Goal: Task Accomplishment & Management: Use online tool/utility

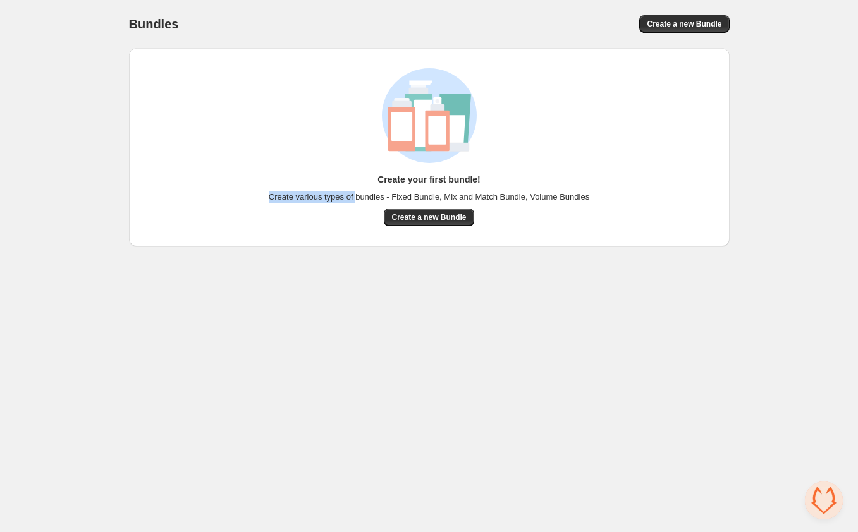
drag, startPoint x: 260, startPoint y: 201, endPoint x: 354, endPoint y: 195, distance: 94.4
click at [354, 195] on span "Create various types of bundles - Fixed Bundle, Mix and Match Bundle, Volume Bu…" at bounding box center [429, 197] width 321 height 13
drag, startPoint x: 306, startPoint y: 193, endPoint x: 377, endPoint y: 192, distance: 70.8
click at [377, 192] on span "Create various types of bundles - Fixed Bundle, Mix and Match Bundle, Volume Bu…" at bounding box center [429, 197] width 321 height 13
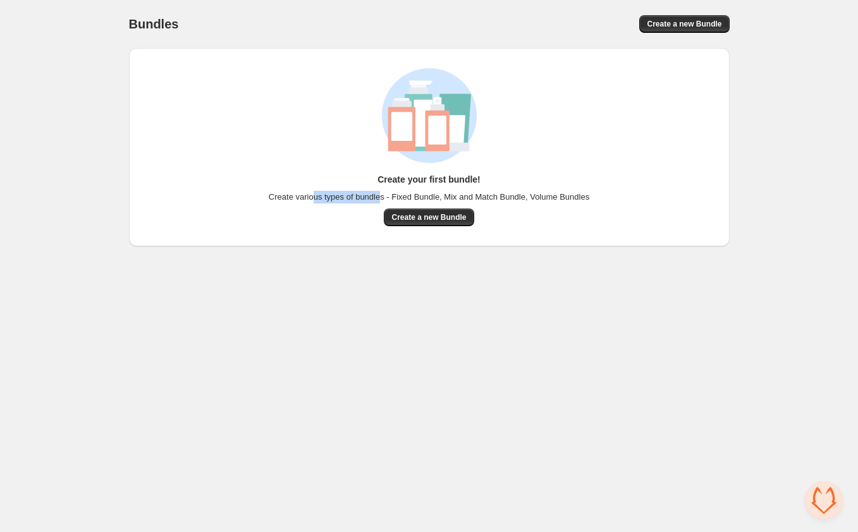
click at [377, 192] on span "Create various types of bundles - Fixed Bundle, Mix and Match Bundle, Volume Bu…" at bounding box center [429, 197] width 321 height 13
drag, startPoint x: 404, startPoint y: 196, endPoint x: 510, endPoint y: 184, distance: 106.3
click at [510, 184] on div "Create your first bundle! Create various types of bundles - Fixed Bundle, Mix a…" at bounding box center [429, 199] width 321 height 53
drag, startPoint x: 508, startPoint y: 188, endPoint x: 554, endPoint y: 200, distance: 47.1
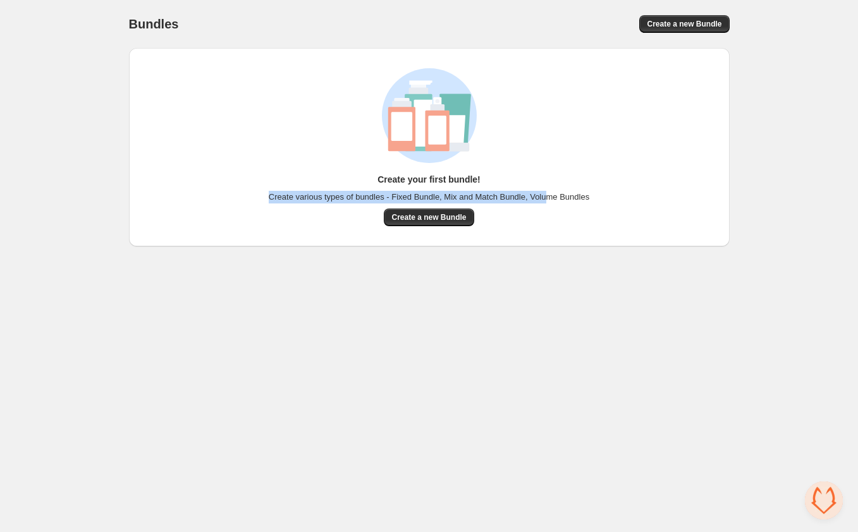
click at [554, 200] on div "Create your first bundle! Create various types of bundles - Fixed Bundle, Mix a…" at bounding box center [429, 199] width 321 height 53
click at [554, 200] on span "Create various types of bundles - Fixed Bundle, Mix and Match Bundle, Volume Bu…" at bounding box center [429, 197] width 321 height 13
click at [438, 220] on span "Create a new Bundle" at bounding box center [428, 217] width 75 height 10
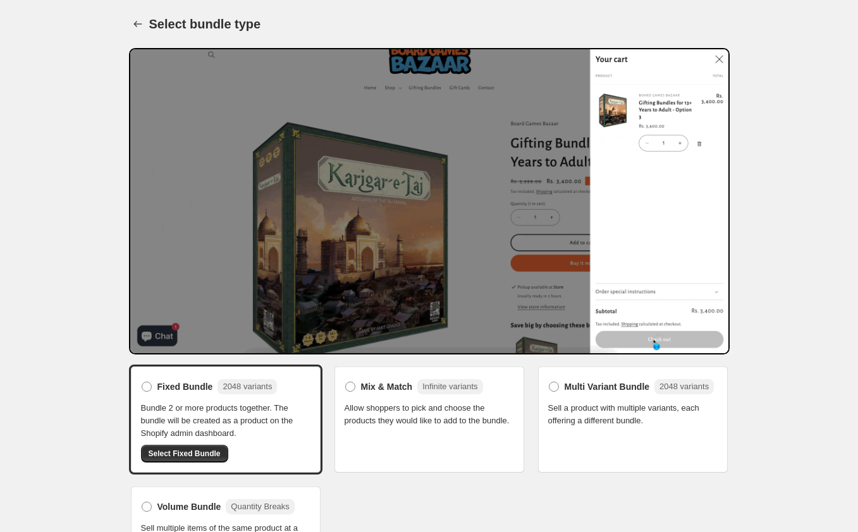
scroll to position [33, 0]
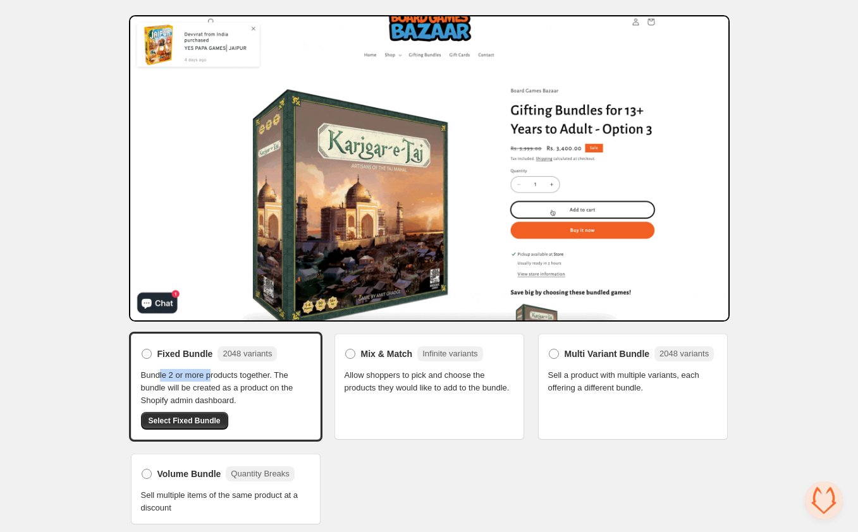
drag, startPoint x: 160, startPoint y: 374, endPoint x: 213, endPoint y: 374, distance: 53.1
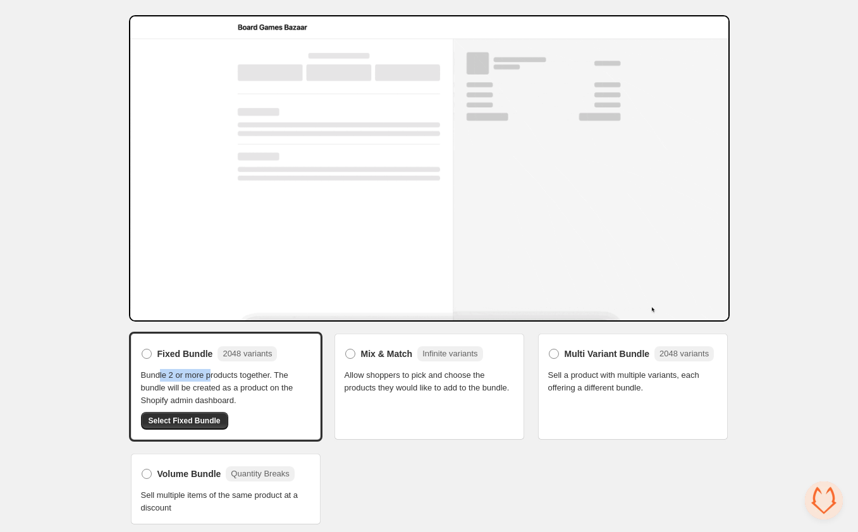
click at [213, 374] on span "Bundle 2 or more products together. The bundle will be created as a product on …" at bounding box center [225, 388] width 169 height 38
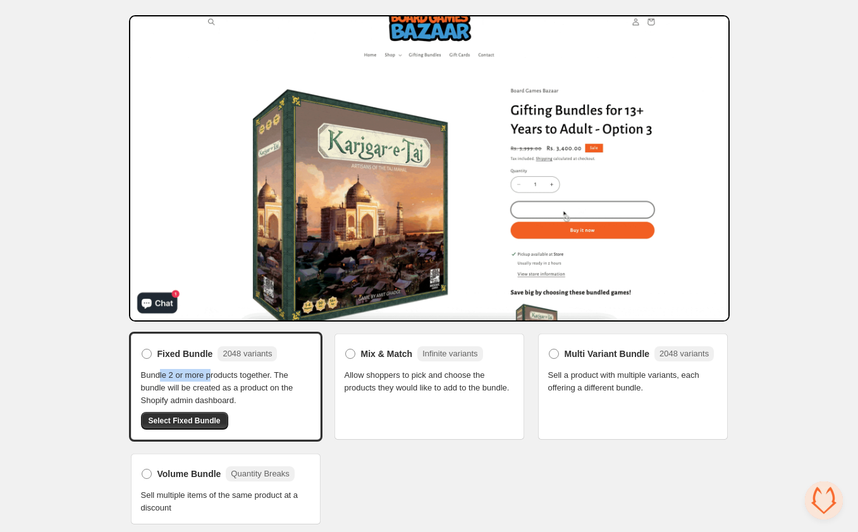
click at [213, 374] on span "Bundle 2 or more products together. The bundle will be created as a product on …" at bounding box center [225, 388] width 169 height 38
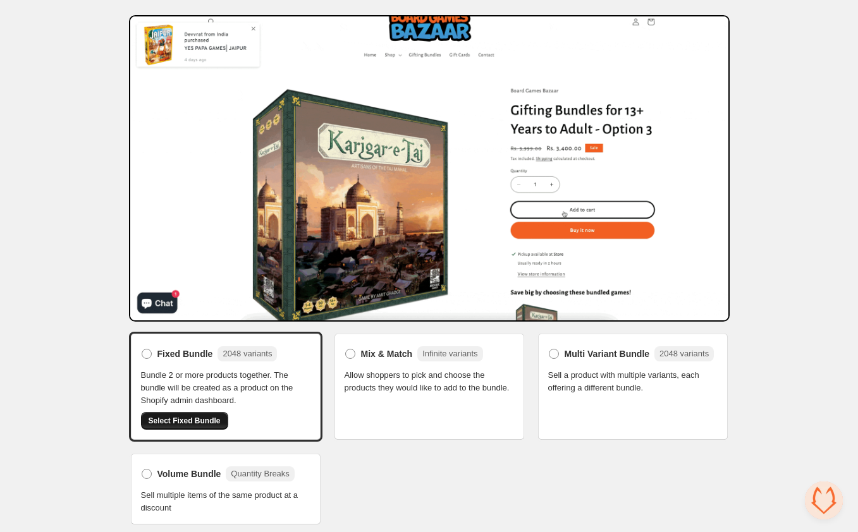
click at [204, 422] on span "Select Fixed Bundle" at bounding box center [185, 421] width 72 height 10
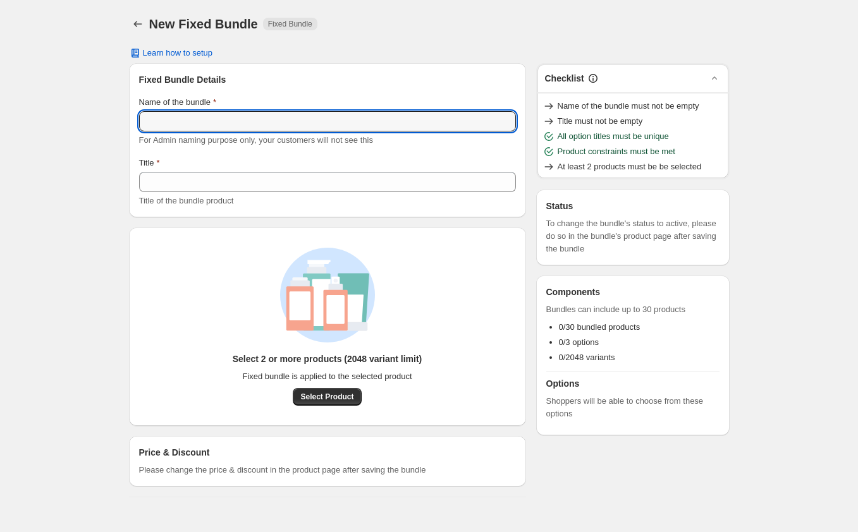
click at [173, 120] on input "Name of the bundle" at bounding box center [327, 121] width 377 height 20
type input "**********"
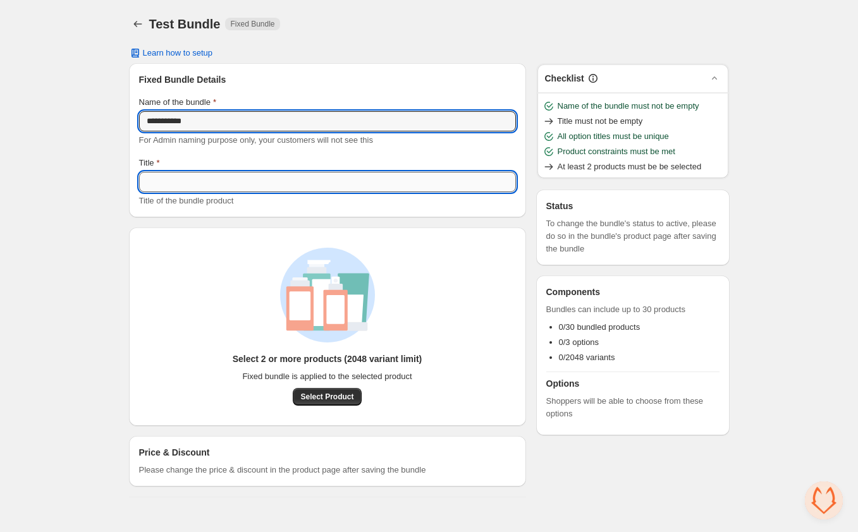
click at [163, 175] on input "Title" at bounding box center [327, 182] width 377 height 20
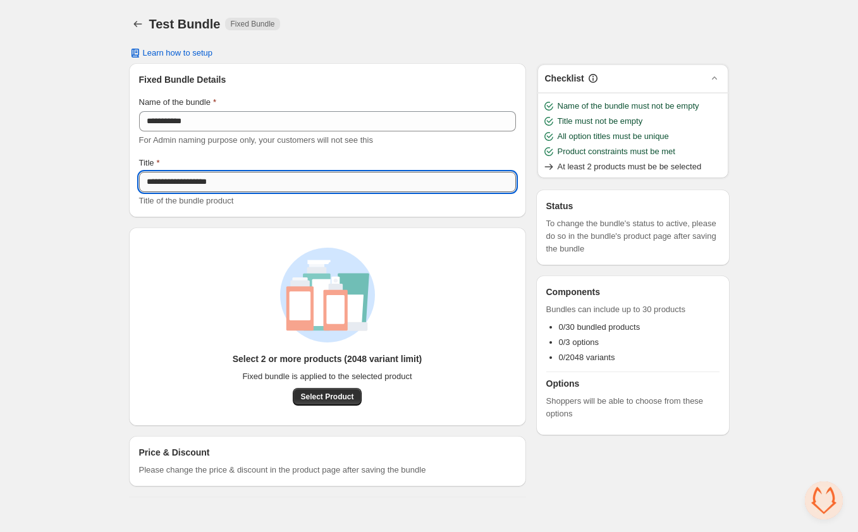
click at [159, 176] on input "**********" at bounding box center [327, 182] width 377 height 20
type input "**********"
click at [322, 397] on span "Select Product" at bounding box center [326, 397] width 53 height 10
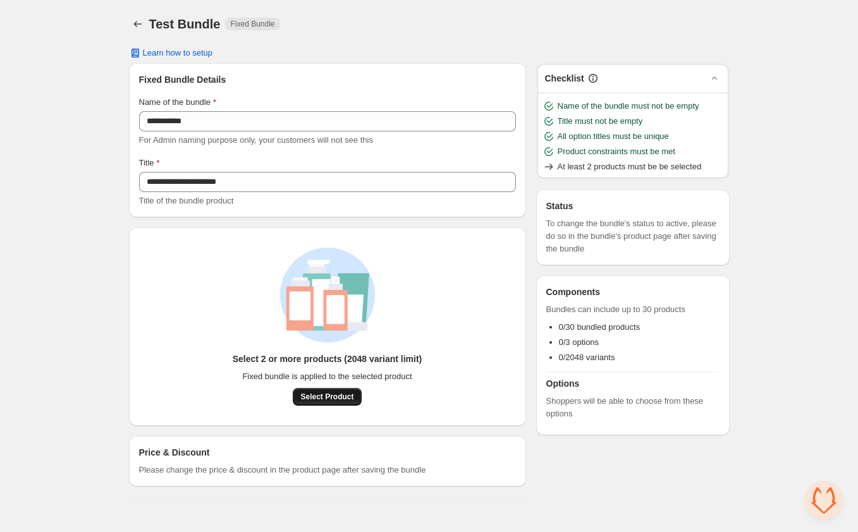
click at [328, 389] on button "Select Product" at bounding box center [327, 397] width 68 height 18
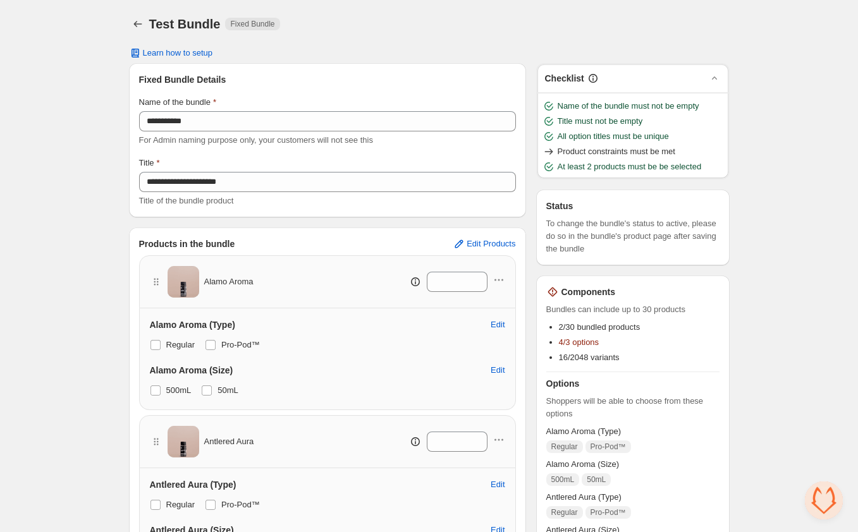
scroll to position [130, 0]
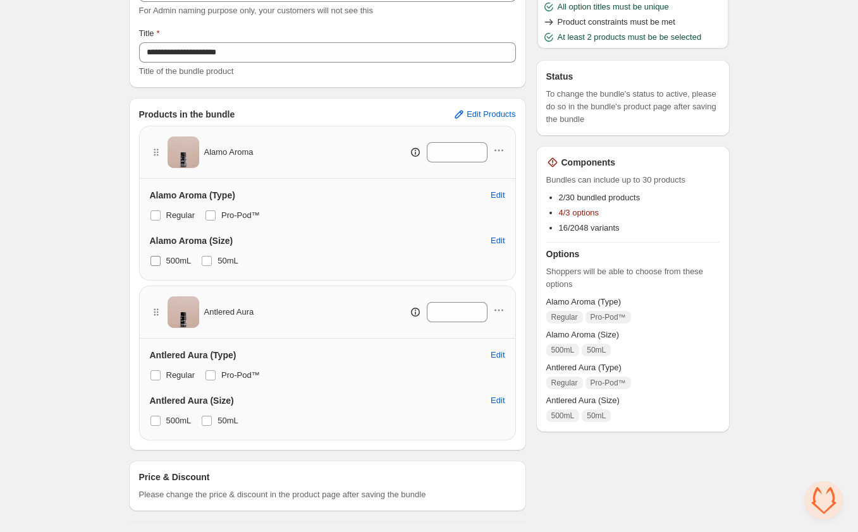
click at [152, 254] on label "500mL" at bounding box center [171, 261] width 42 height 18
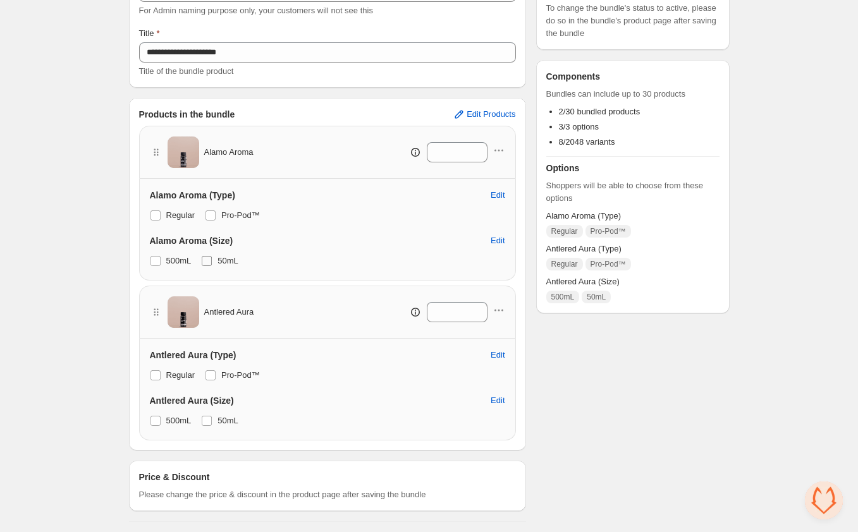
click at [212, 258] on span at bounding box center [206, 260] width 11 height 11
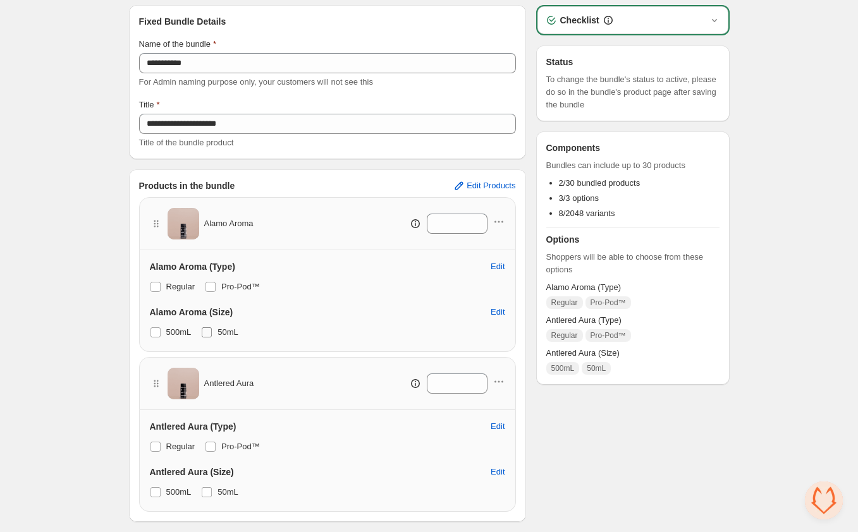
scroll to position [49, 0]
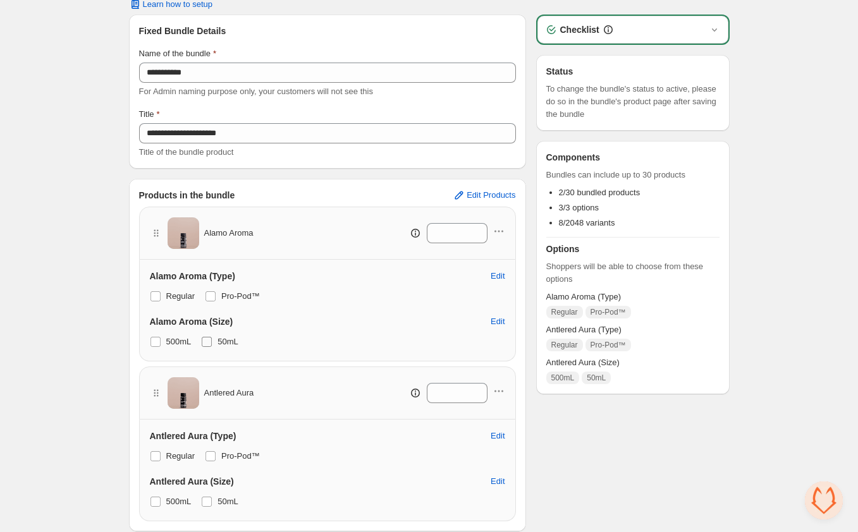
click at [207, 343] on span at bounding box center [207, 342] width 10 height 10
click at [223, 344] on span "50mL" at bounding box center [228, 341] width 21 height 9
click at [212, 344] on span at bounding box center [206, 341] width 11 height 11
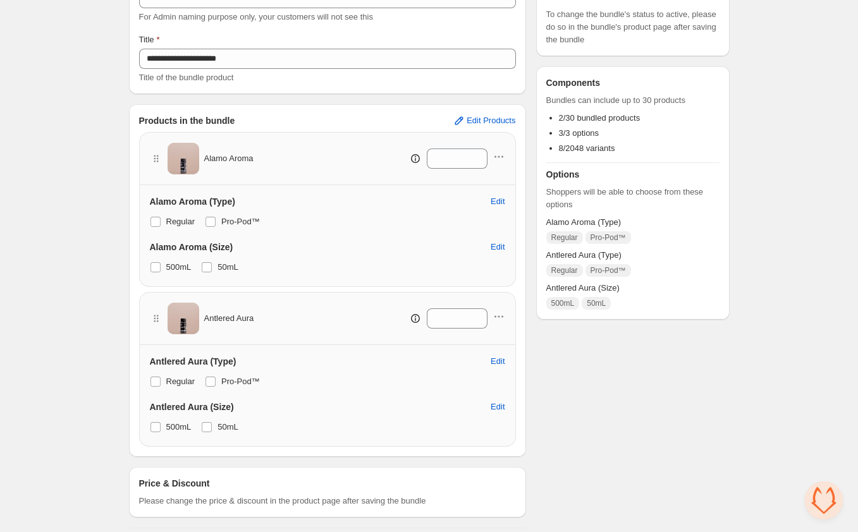
scroll to position [125, 0]
click at [158, 427] on span at bounding box center [155, 426] width 10 height 10
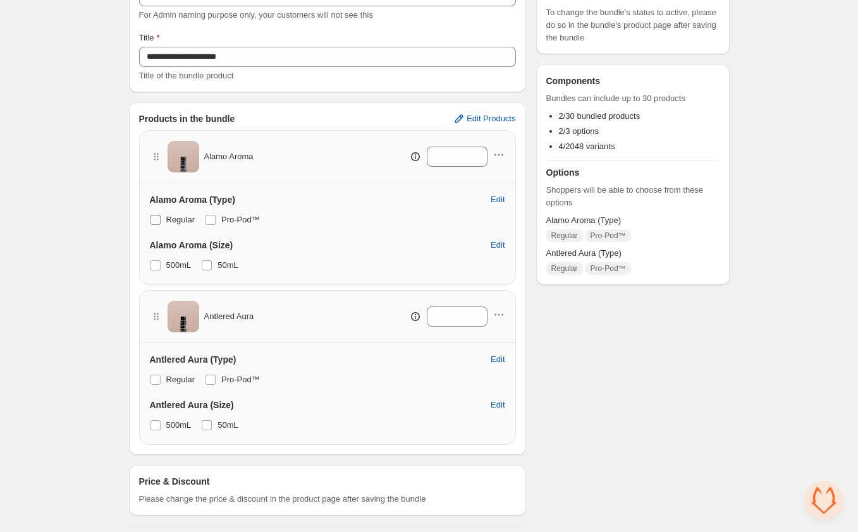
click at [154, 218] on span at bounding box center [155, 220] width 10 height 10
click at [212, 429] on span at bounding box center [207, 426] width 10 height 10
click at [161, 388] on label "Regular" at bounding box center [173, 380] width 46 height 18
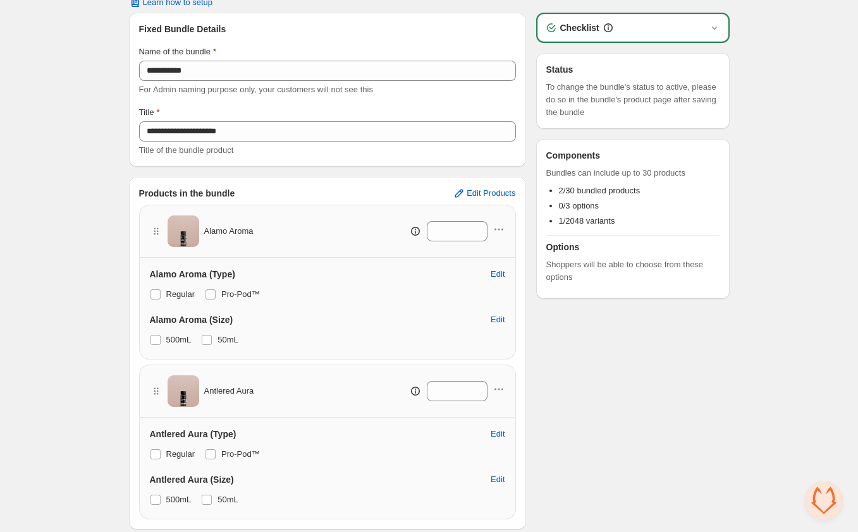
scroll to position [0, 0]
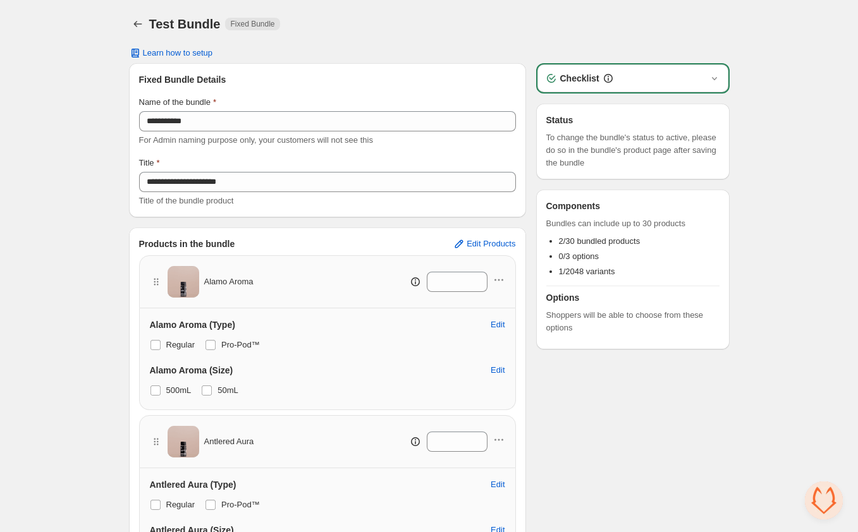
click at [627, 86] on div "Checklist" at bounding box center [632, 78] width 191 height 28
click at [654, 82] on div "Checklist" at bounding box center [633, 78] width 176 height 13
click at [712, 78] on icon "button" at bounding box center [713, 78] width 5 height 3
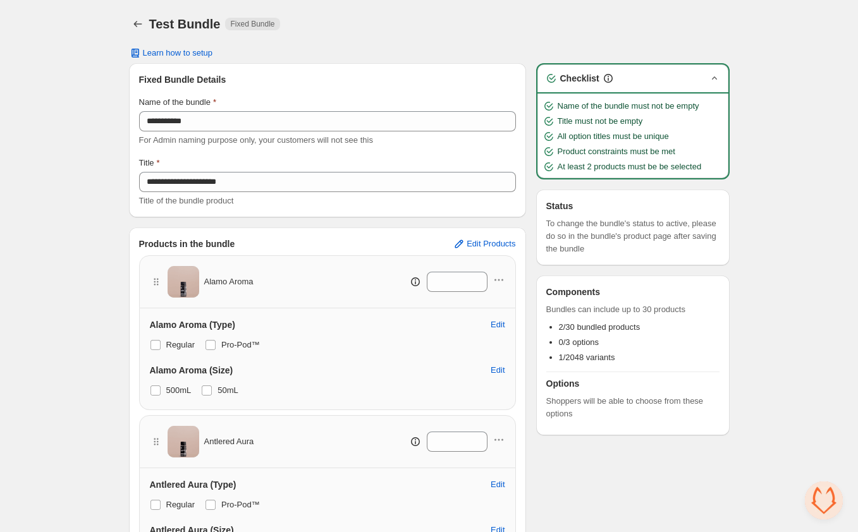
scroll to position [85, 0]
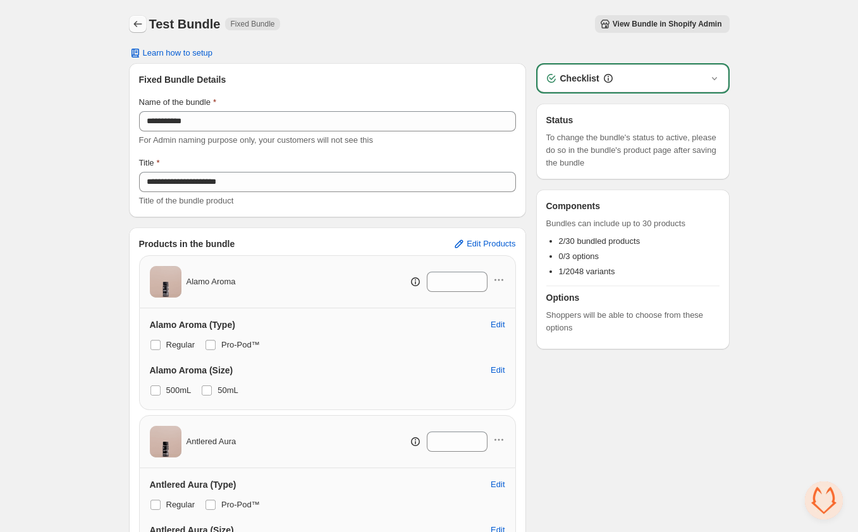
click at [137, 27] on icon "Back" at bounding box center [138, 24] width 13 height 13
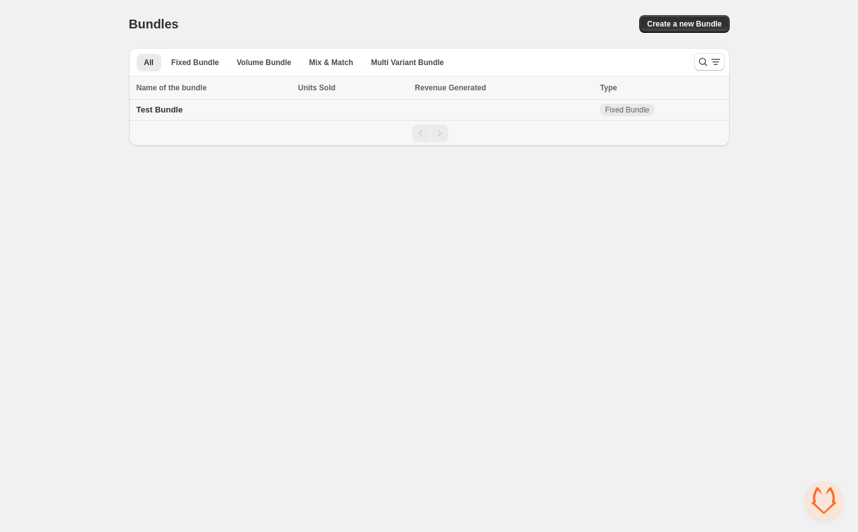
click at [157, 107] on span "Test Bundle" at bounding box center [160, 109] width 46 height 9
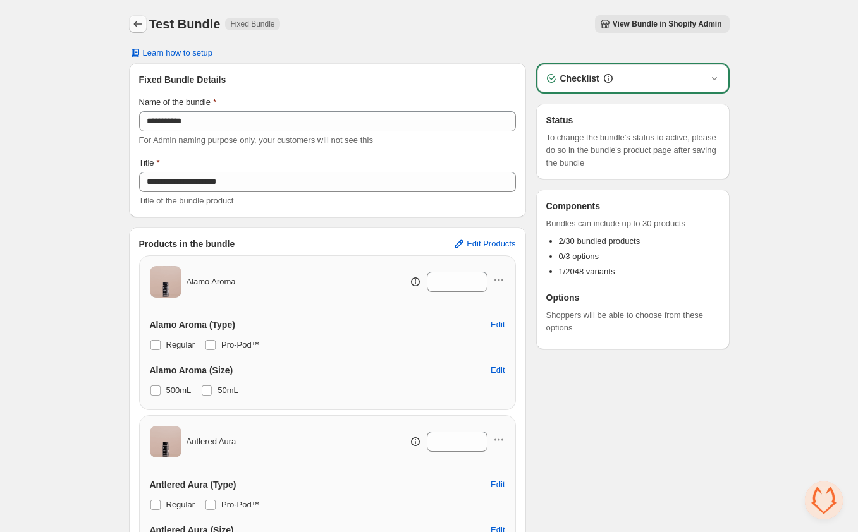
click at [135, 21] on icon "Back" at bounding box center [138, 24] width 13 height 13
